Goal: Navigation & Orientation: Find specific page/section

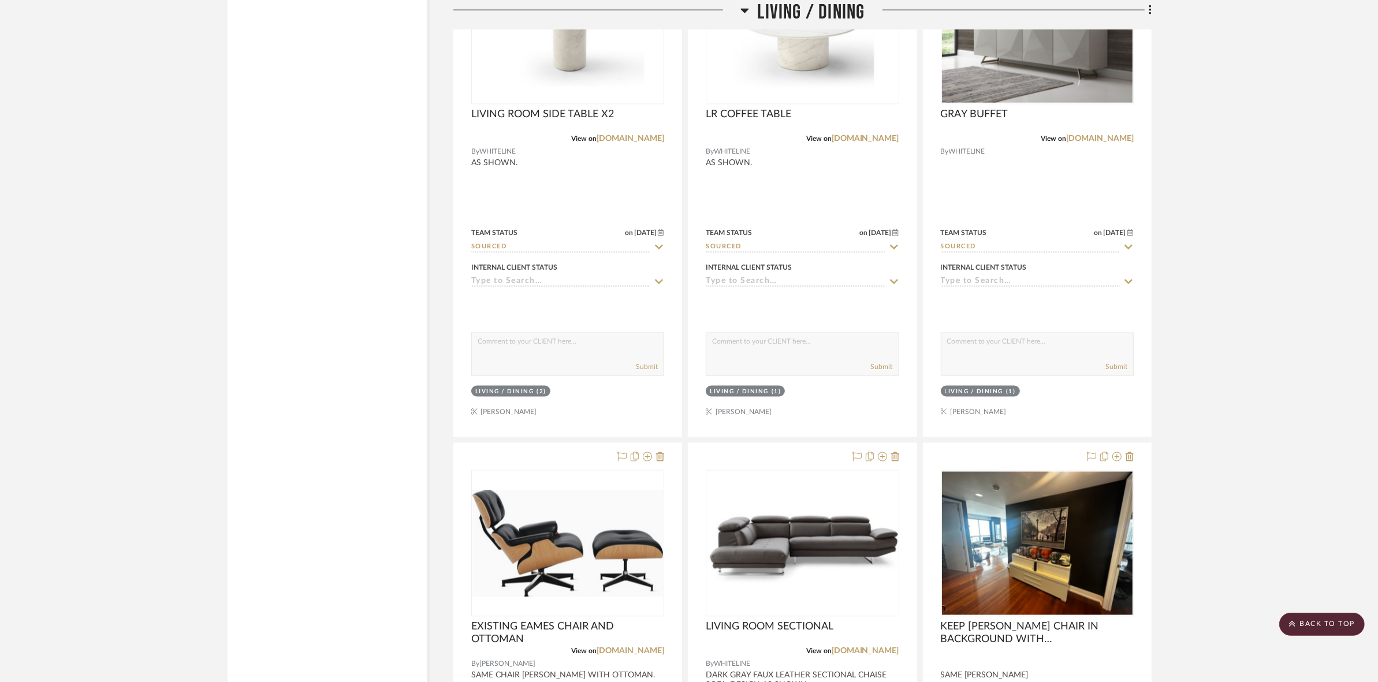
scroll to position [2001, 0]
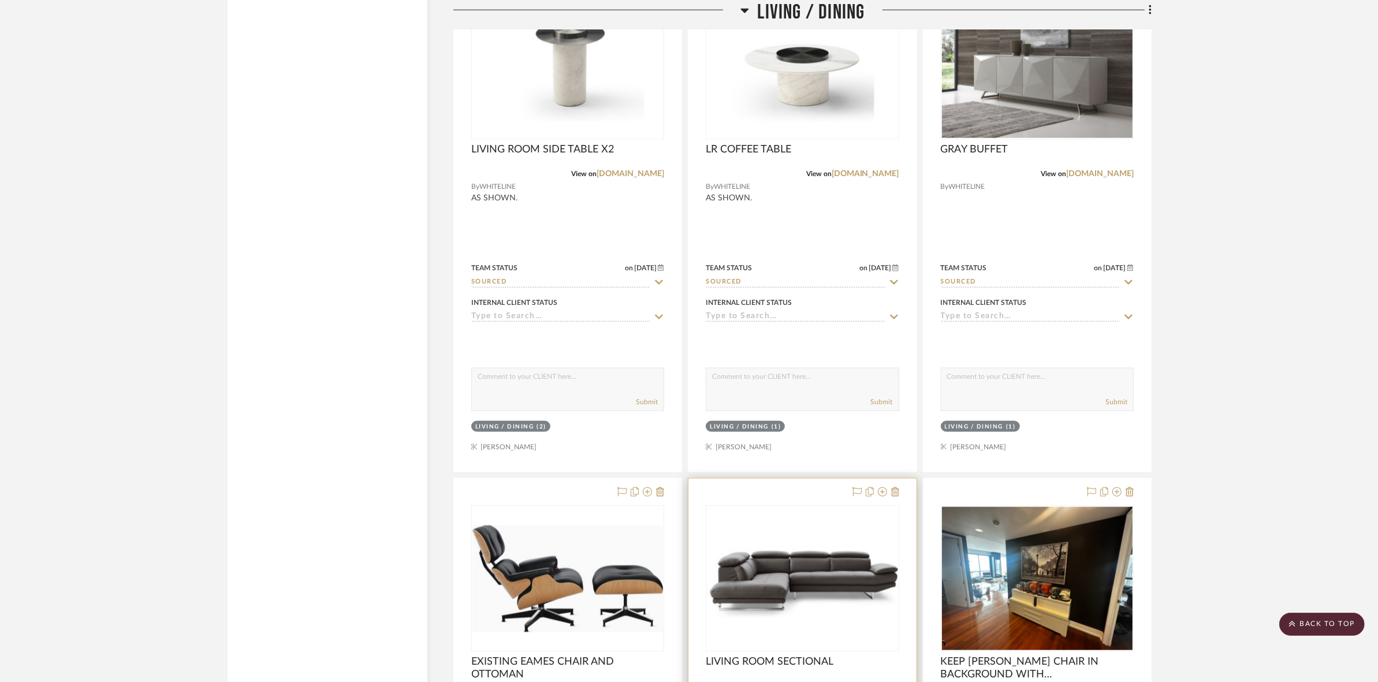
click at [814, 591] on img "0" at bounding box center [802, 578] width 191 height 137
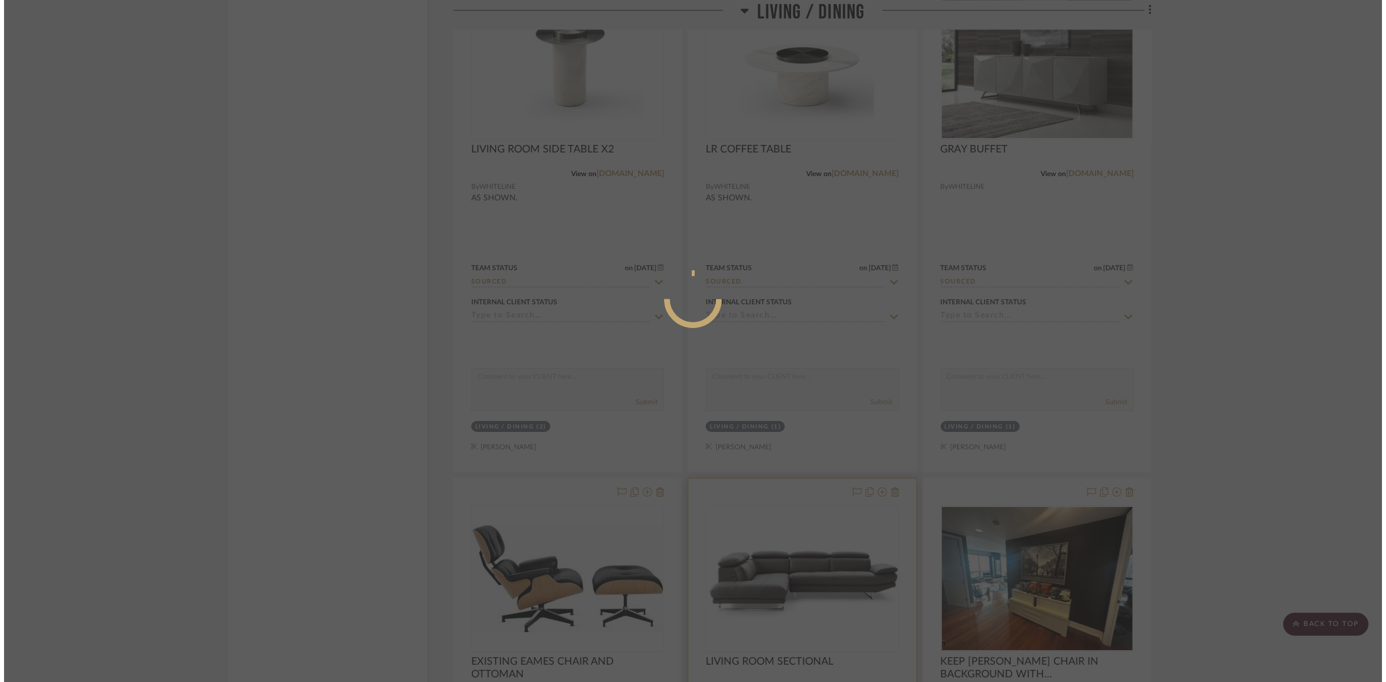
scroll to position [0, 0]
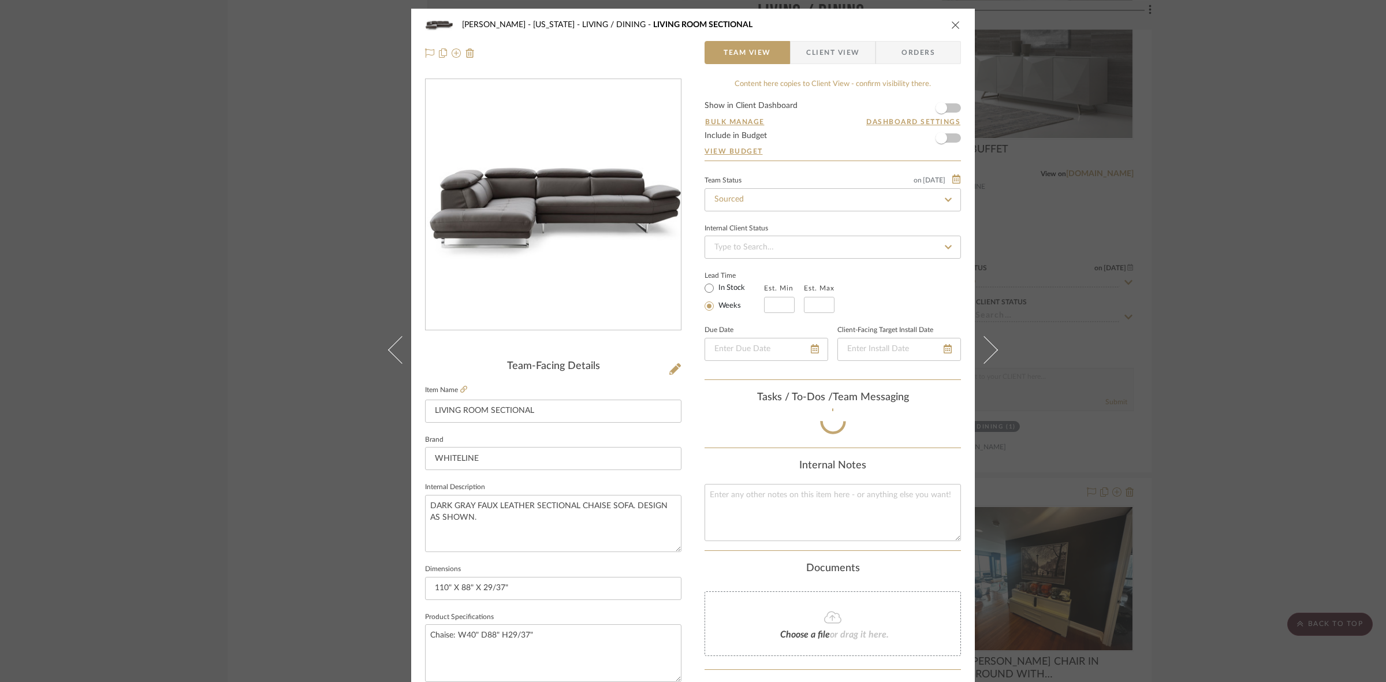
click at [1257, 362] on div "[PERSON_NAME] - [US_STATE] LIVING / DINING LIVING ROOM SECTIONAL Team View Clie…" at bounding box center [693, 341] width 1386 height 682
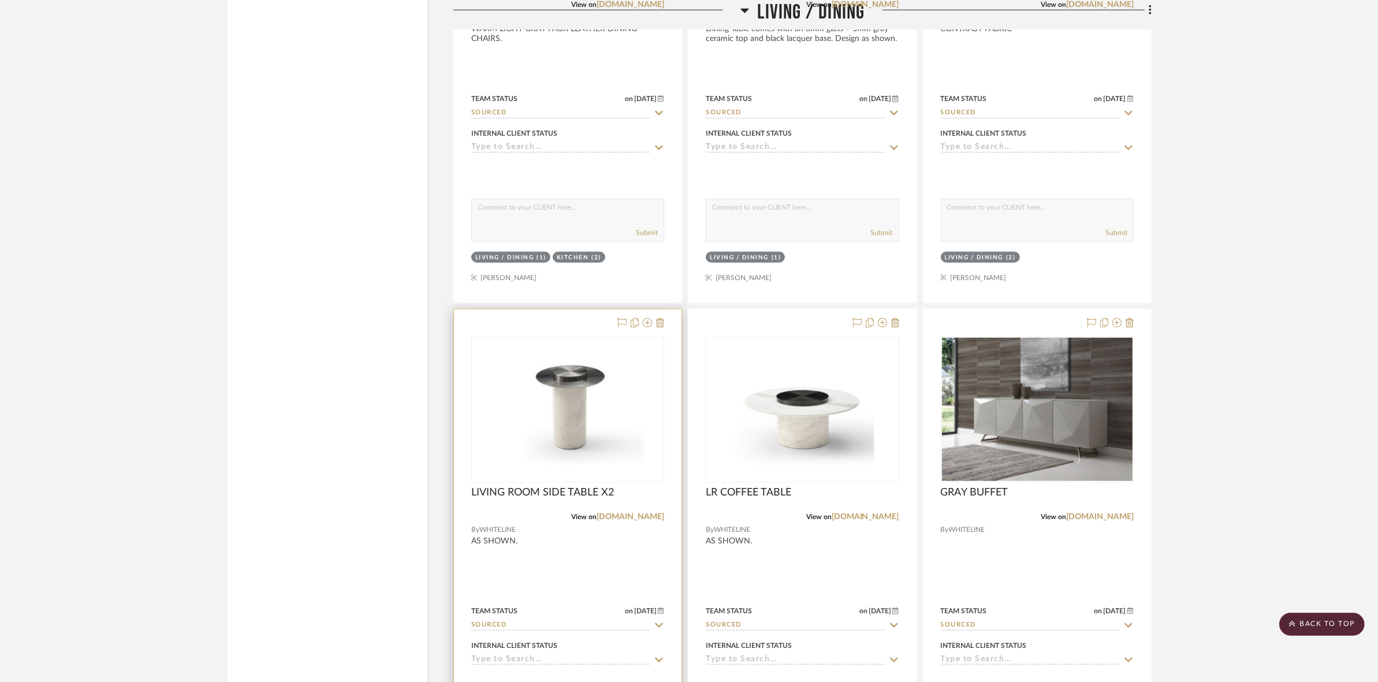
scroll to position [1660, 0]
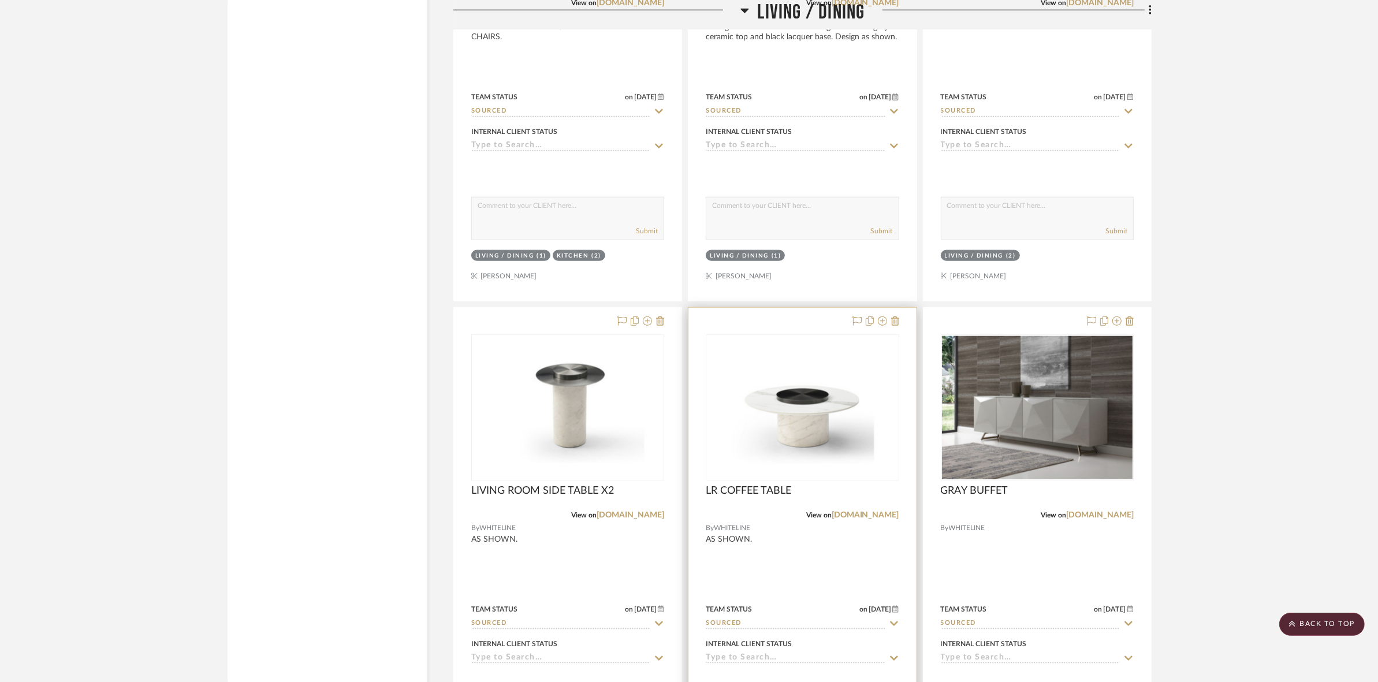
click at [775, 438] on img "0" at bounding box center [802, 407] width 191 height 137
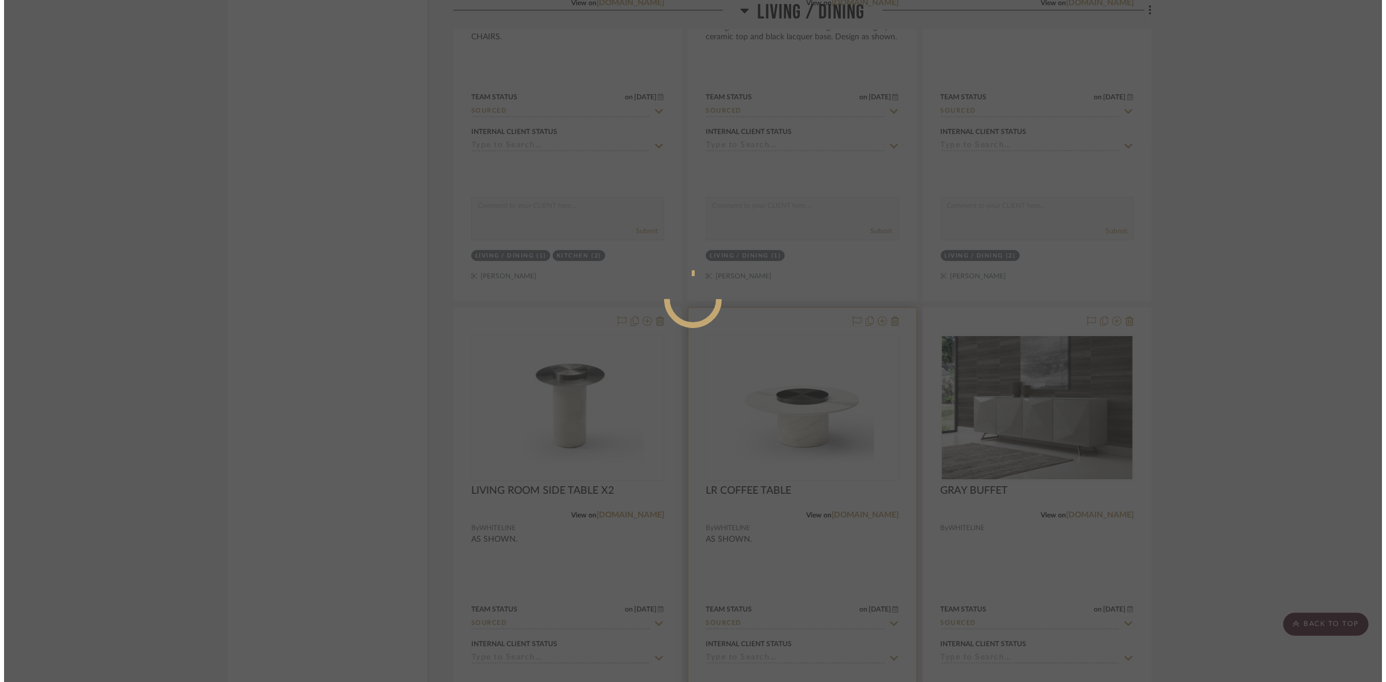
scroll to position [0, 0]
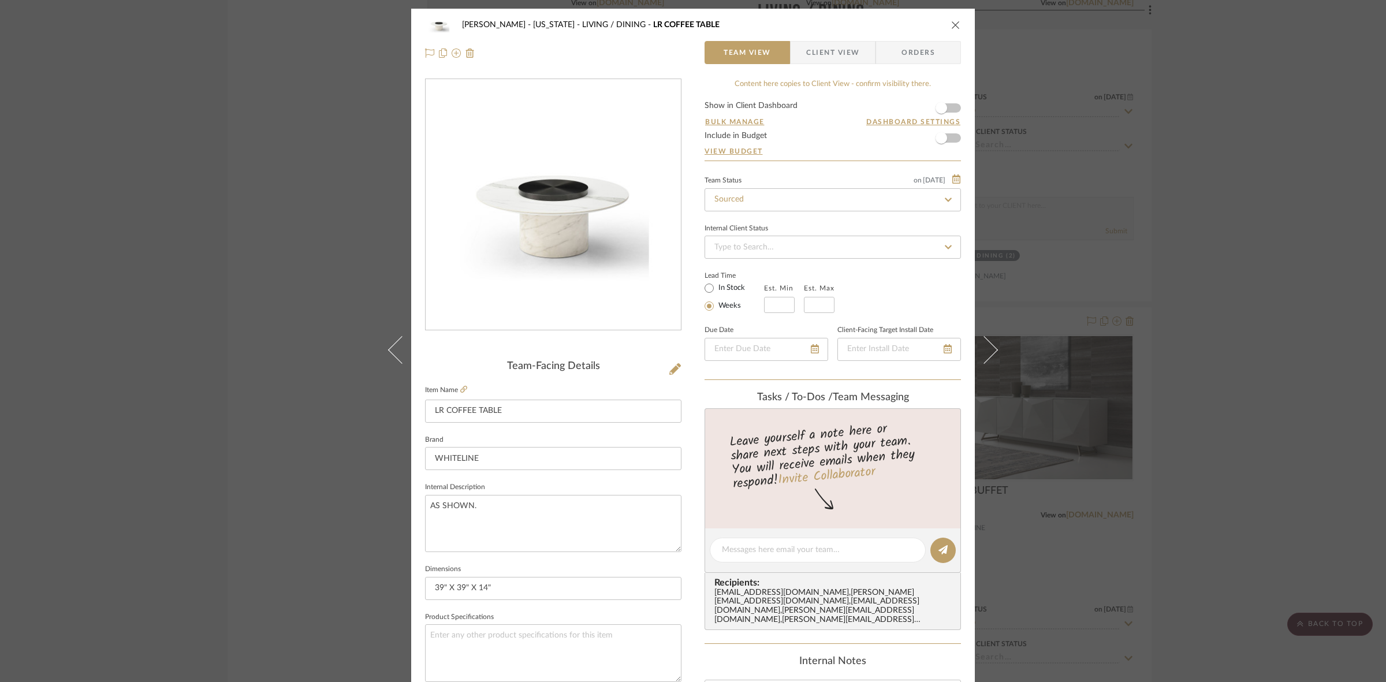
click at [580, 191] on img "0" at bounding box center [553, 205] width 255 height 184
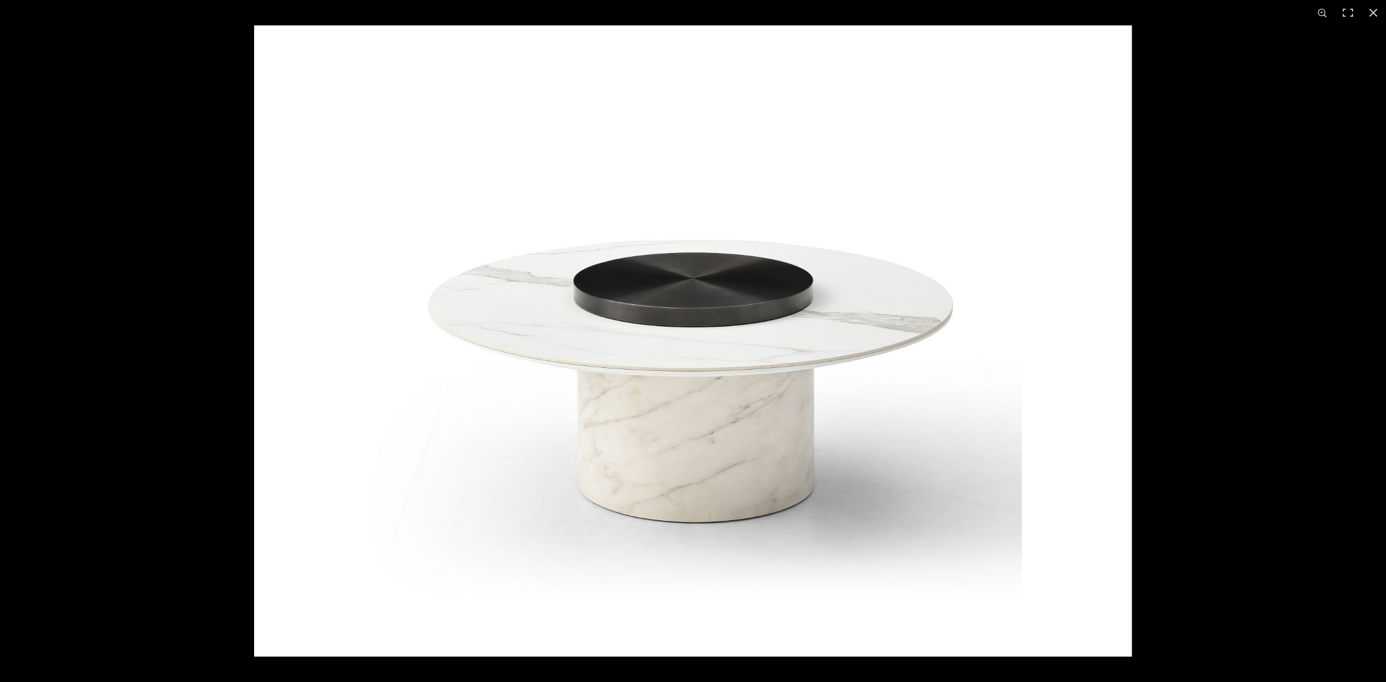
click at [662, 372] on img at bounding box center [693, 340] width 878 height 631
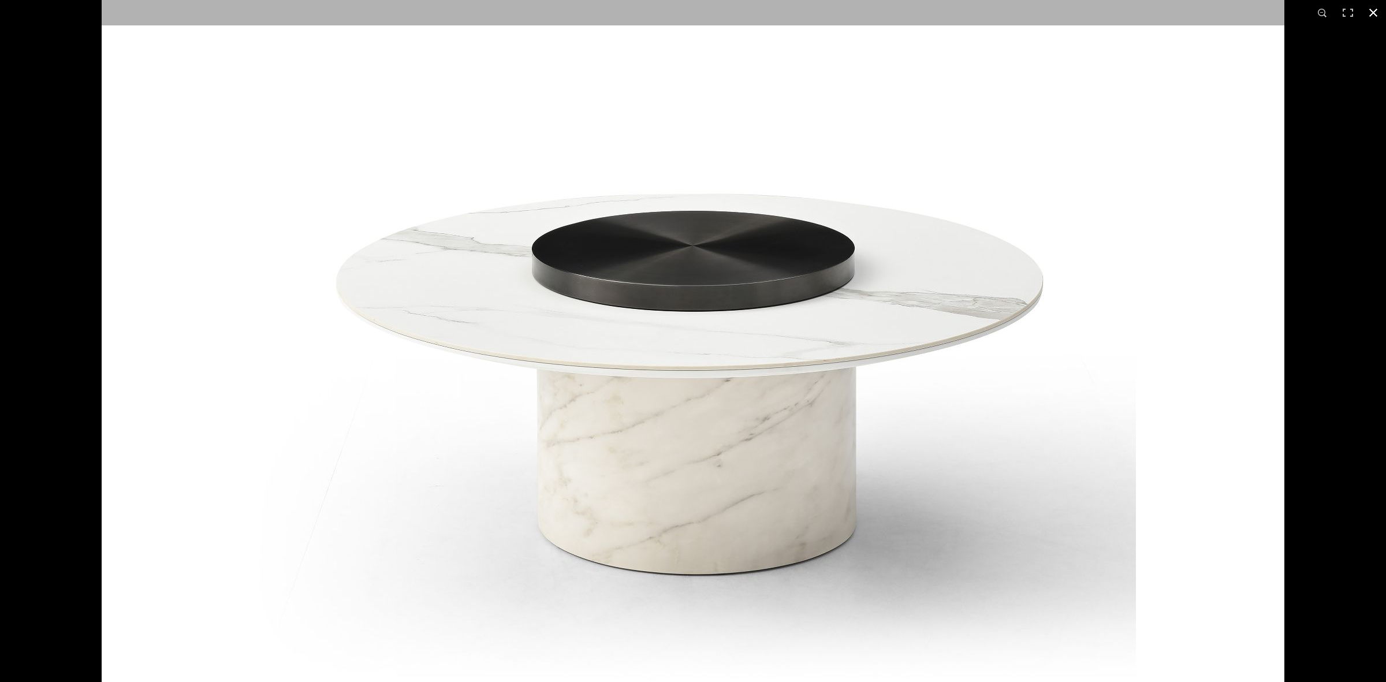
click at [1, 142] on div at bounding box center [693, 341] width 1386 height 682
click at [39, 73] on div at bounding box center [693, 341] width 1386 height 682
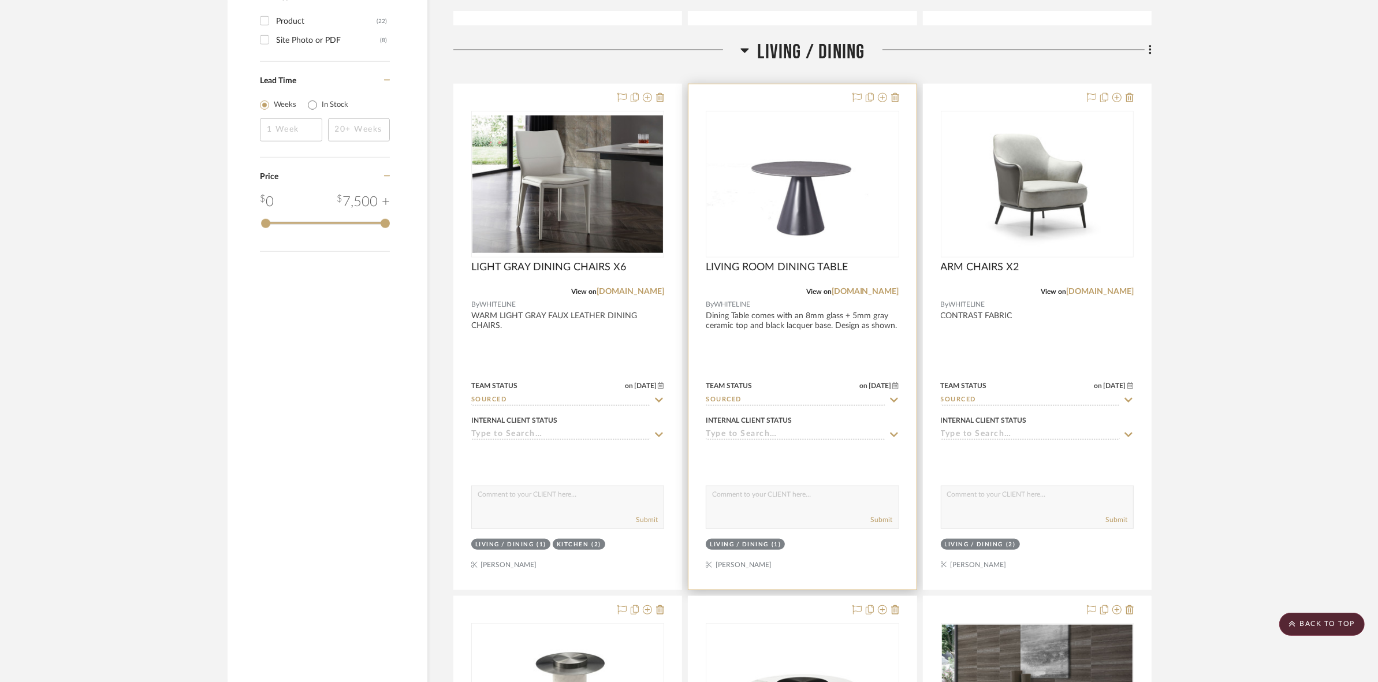
scroll to position [1732, 0]
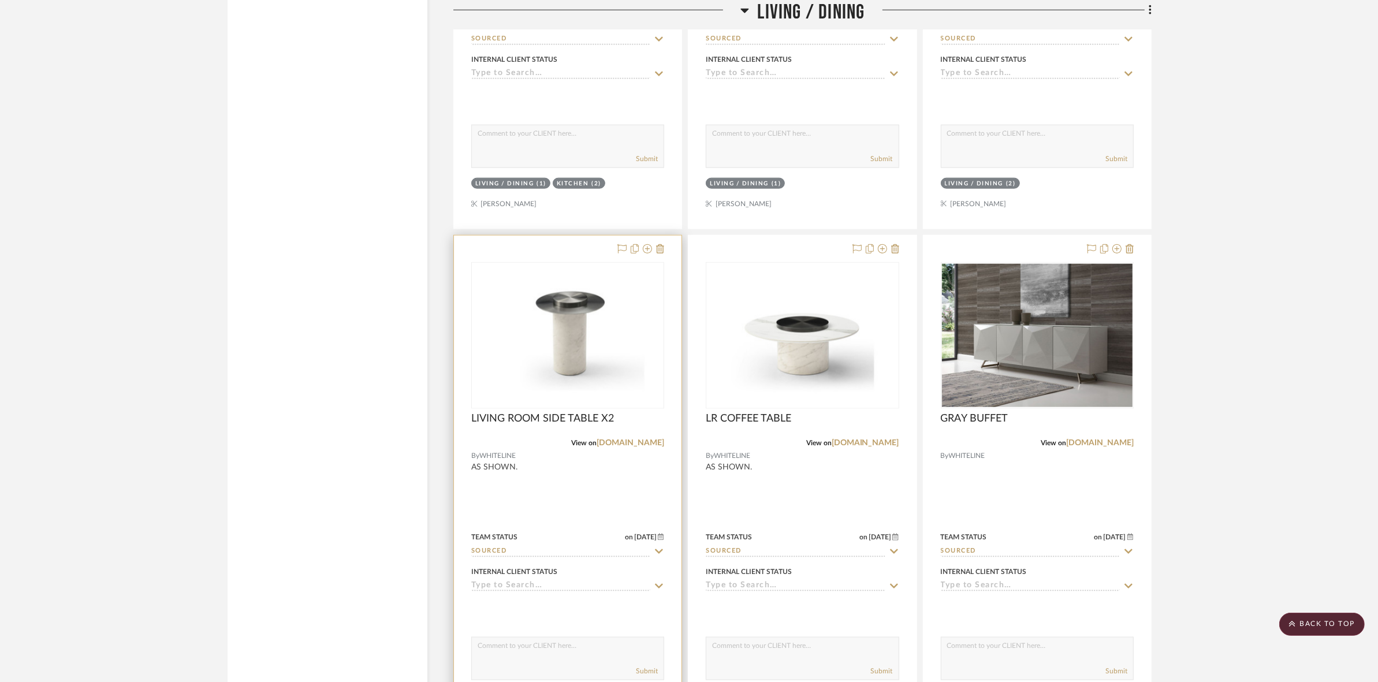
click at [0, 0] on img at bounding box center [0, 0] width 0 height 0
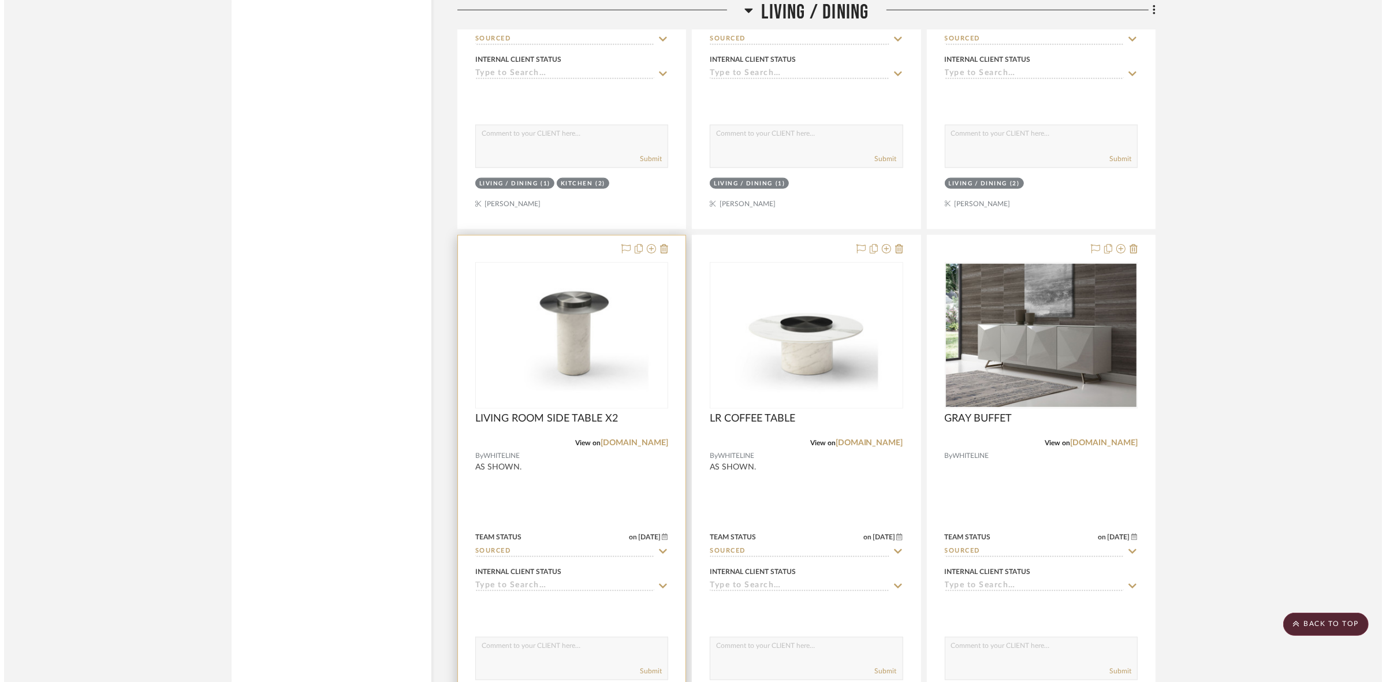
scroll to position [0, 0]
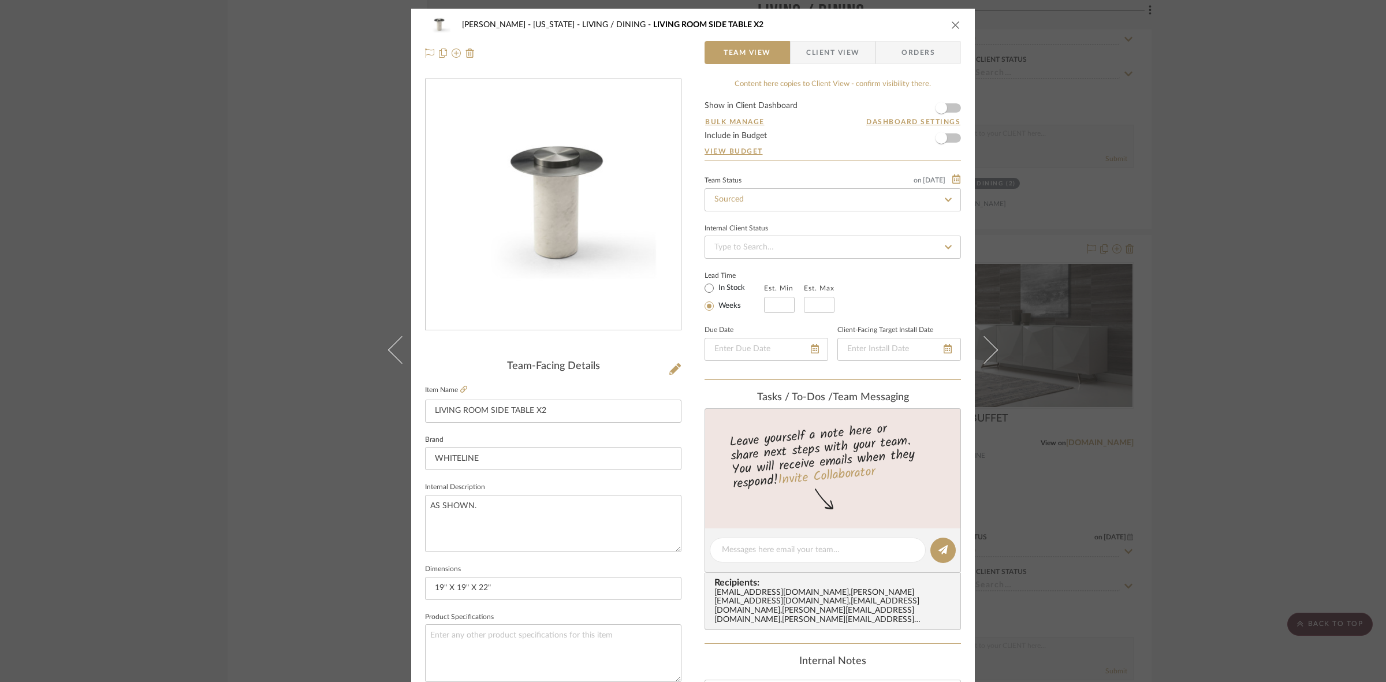
drag, startPoint x: 1253, startPoint y: 346, endPoint x: 1303, endPoint y: 373, distance: 56.3
click at [1254, 346] on div "[PERSON_NAME] - [US_STATE] LIVING / DINING LIVING ROOM SIDE TABLE X2 Team View …" at bounding box center [693, 341] width 1386 height 682
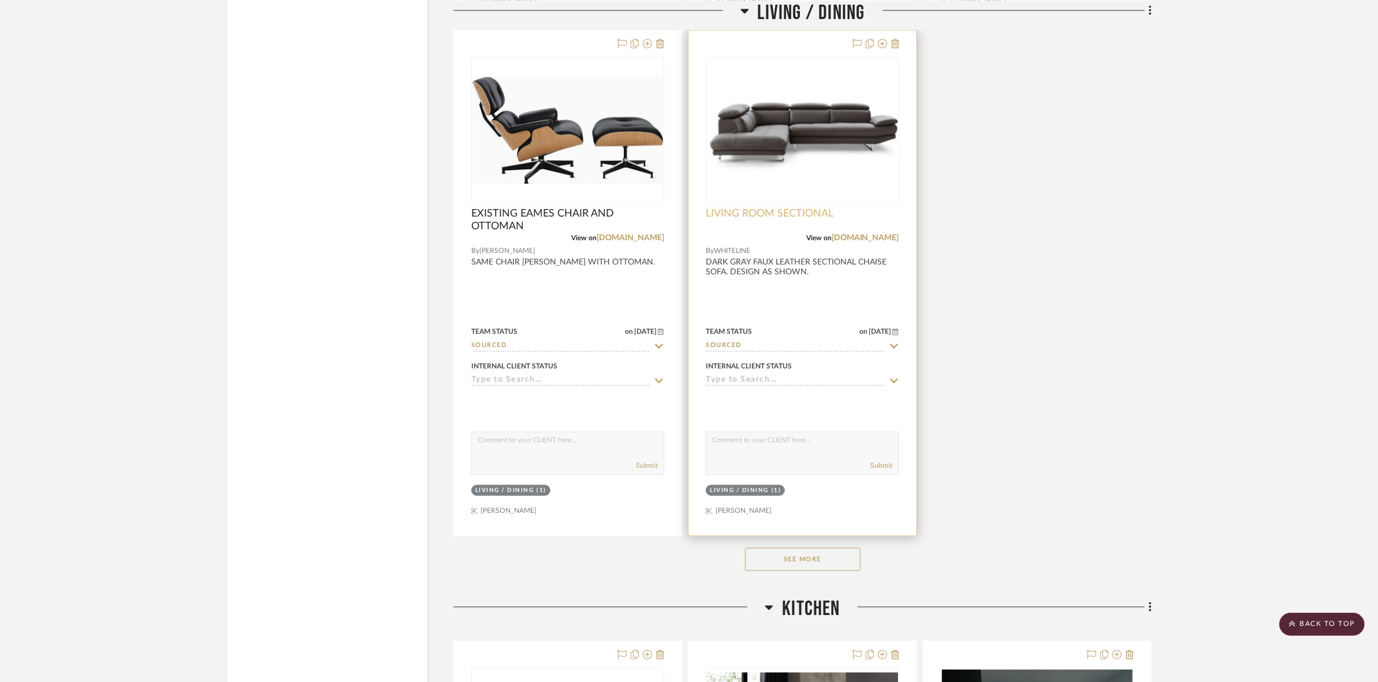
scroll to position [2382, 0]
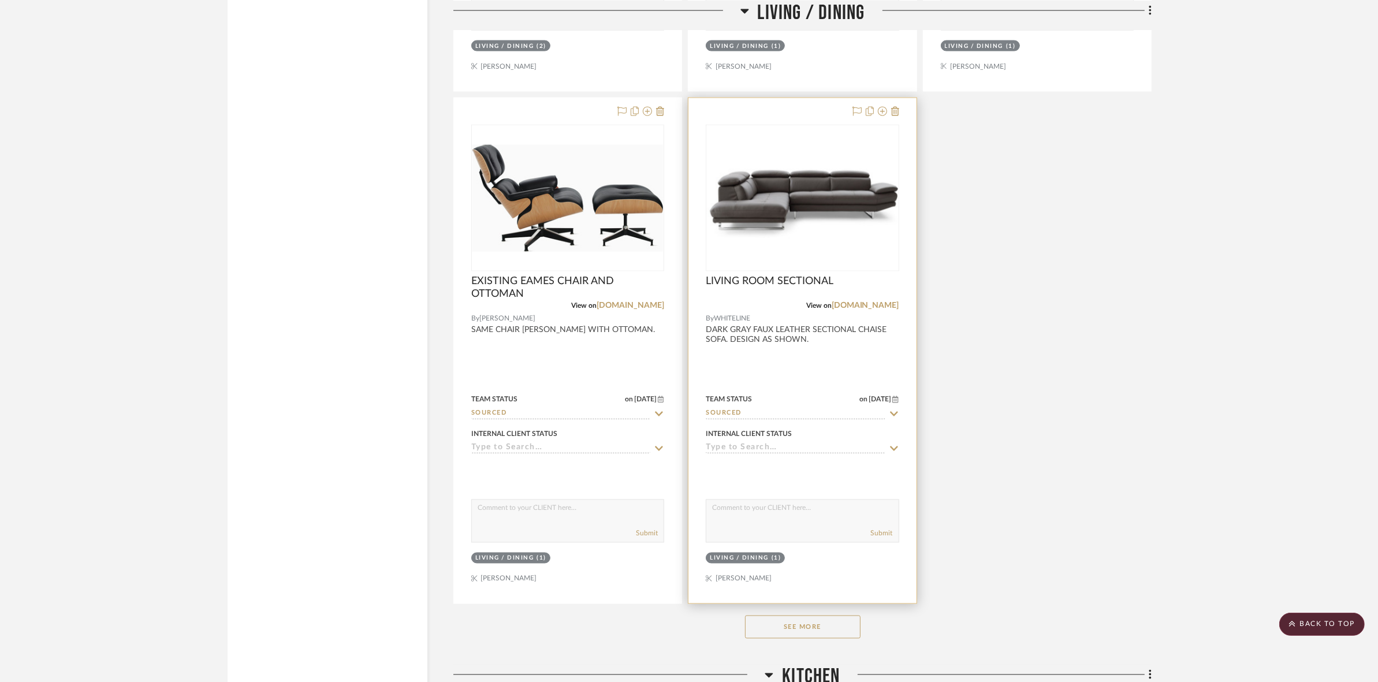
click at [793, 251] on img "0" at bounding box center [802, 197] width 191 height 137
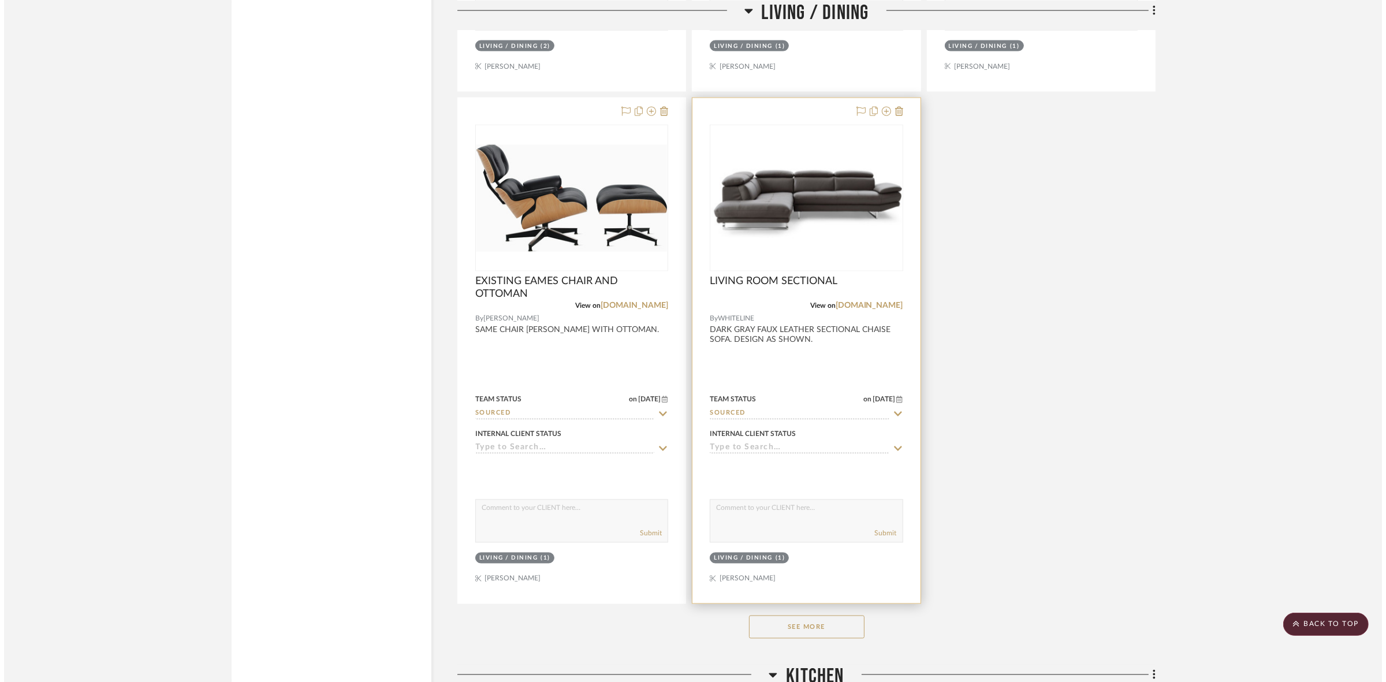
scroll to position [0, 0]
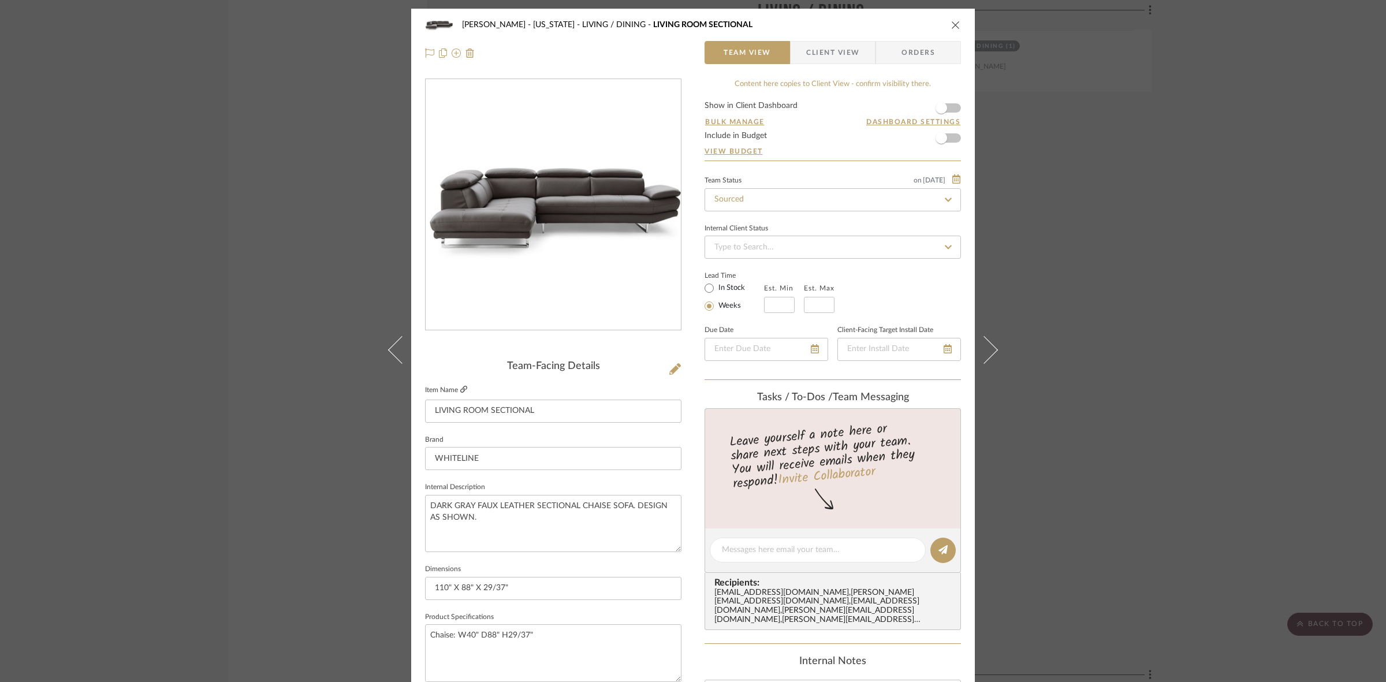
click at [460, 387] on icon at bounding box center [463, 389] width 7 height 7
click at [1042, 376] on div "[PERSON_NAME] - [US_STATE] LIVING / DINING LIVING ROOM SECTIONAL Team View Clie…" at bounding box center [693, 341] width 1386 height 682
